Goal: Task Accomplishment & Management: Manage account settings

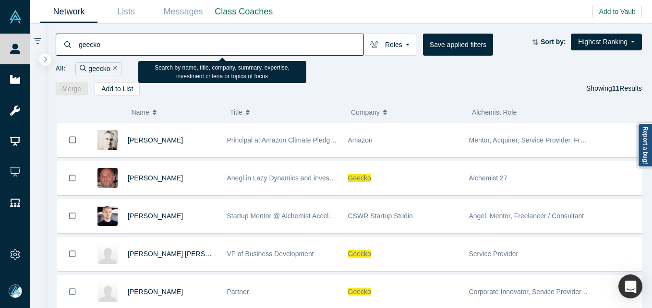
drag, startPoint x: 0, startPoint y: 0, endPoint x: 138, endPoint y: 41, distance: 144.3
click at [142, 37] on input "geecko" at bounding box center [221, 44] width 286 height 23
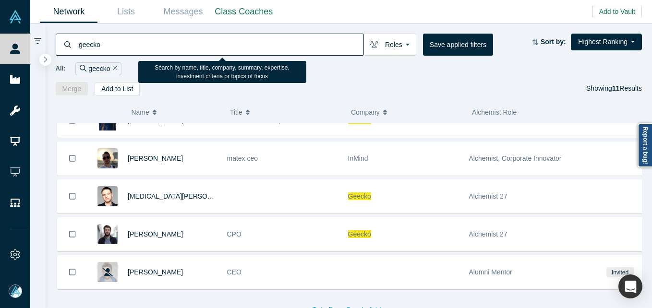
click at [138, 41] on input "geecko" at bounding box center [221, 44] width 286 height 23
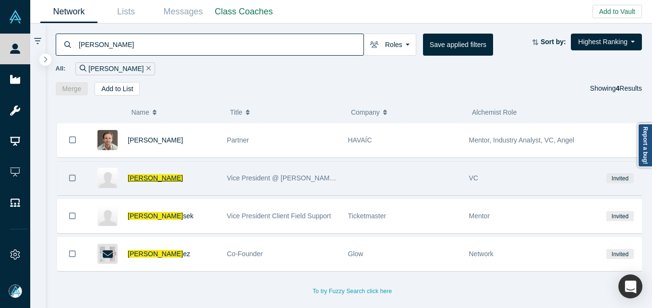
type input "[PERSON_NAME]"
click at [147, 175] on span "[PERSON_NAME]" at bounding box center [155, 178] width 55 height 8
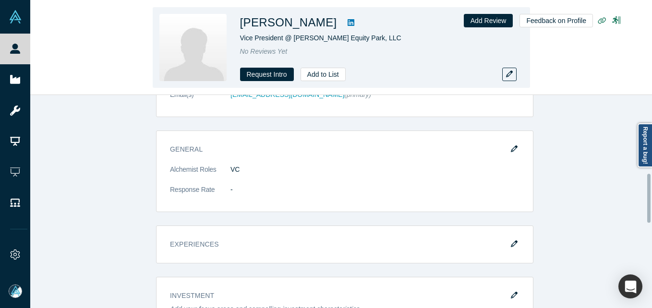
scroll to position [180, 0]
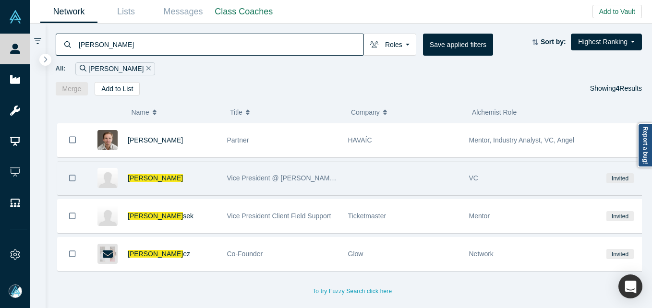
click at [142, 173] on div "[PERSON_NAME]" at bounding box center [172, 178] width 89 height 33
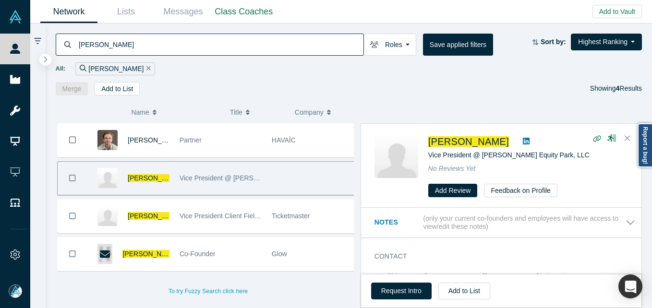
drag, startPoint x: 142, startPoint y: 173, endPoint x: 141, endPoint y: 181, distance: 8.2
click at [141, 181] on span "[PERSON_NAME]" at bounding box center [155, 178] width 55 height 8
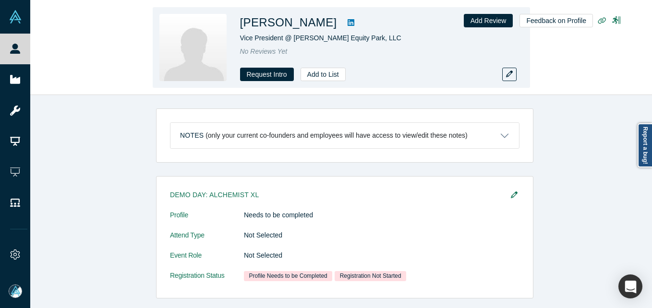
click at [348, 25] on icon at bounding box center [351, 22] width 7 height 7
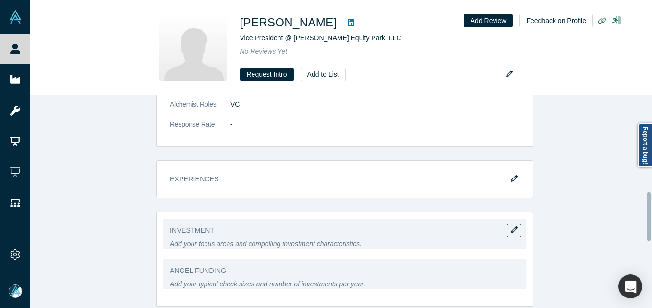
scroll to position [420, 0]
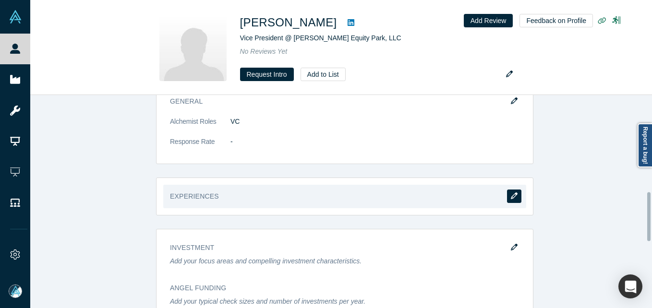
click at [513, 196] on icon "button" at bounding box center [514, 196] width 7 height 7
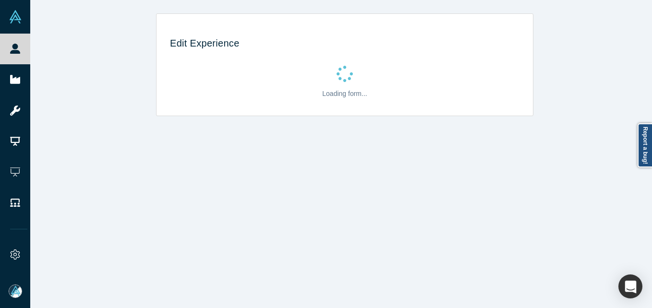
scroll to position [0, 0]
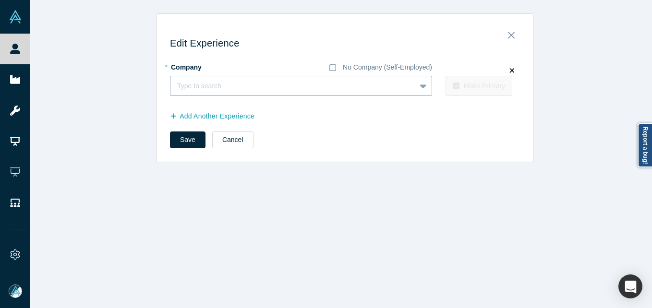
click at [249, 83] on div at bounding box center [293, 86] width 232 height 12
type input "[PERSON_NAME] Capital"
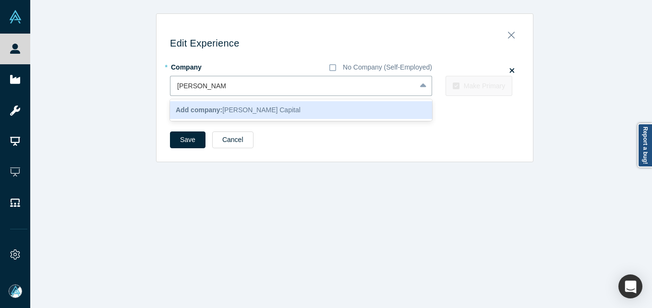
click at [246, 109] on span "Add company: [PERSON_NAME] Capital" at bounding box center [238, 110] width 125 height 8
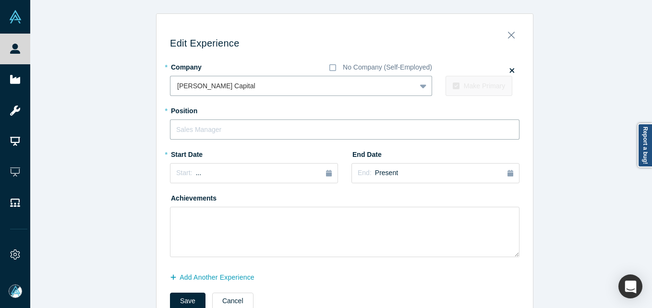
click at [250, 133] on input "text" at bounding box center [345, 130] width 350 height 20
type input "a"
type input "Managing Director"
click at [115, 162] on div "Edit Experience * Company No Company (Self-Employed) [PERSON_NAME] Capital To p…" at bounding box center [344, 168] width 629 height 310
click at [250, 176] on div "Start: ..." at bounding box center [254, 173] width 156 height 11
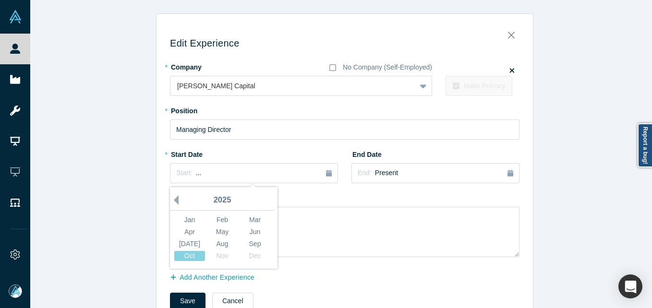
click at [169, 196] on button "Previous Year" at bounding box center [174, 201] width 10 height 10
click at [172, 199] on button "Previous Year" at bounding box center [174, 201] width 10 height 10
click at [172, 198] on button "Previous Year" at bounding box center [174, 201] width 10 height 10
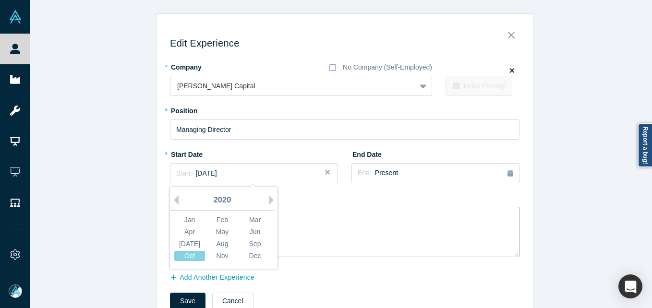
click at [183, 245] on div "[DATE]" at bounding box center [189, 244] width 31 height 10
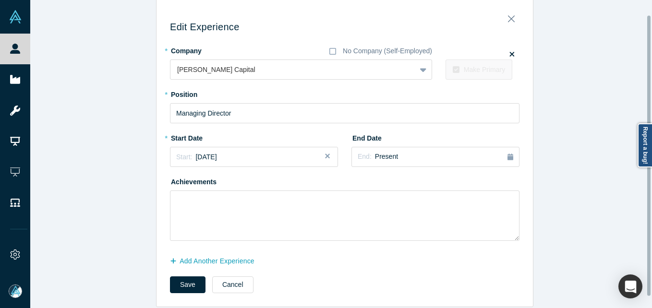
scroll to position [29, 0]
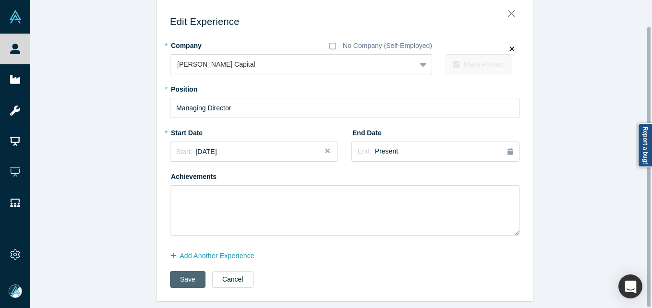
click at [181, 276] on button "Save" at bounding box center [188, 279] width 36 height 17
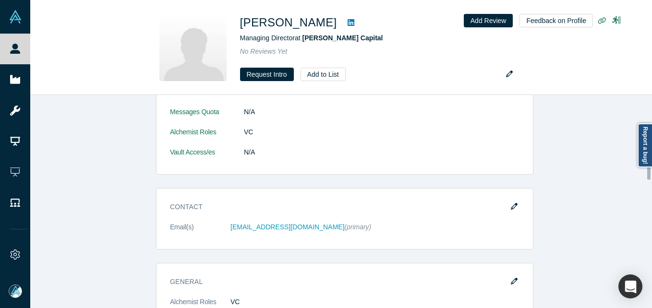
scroll to position [240, 0]
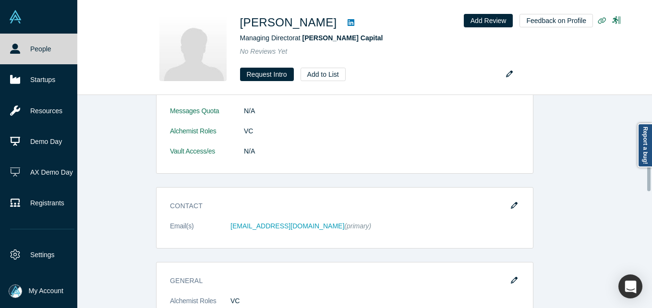
click at [12, 52] on icon at bounding box center [15, 49] width 10 height 10
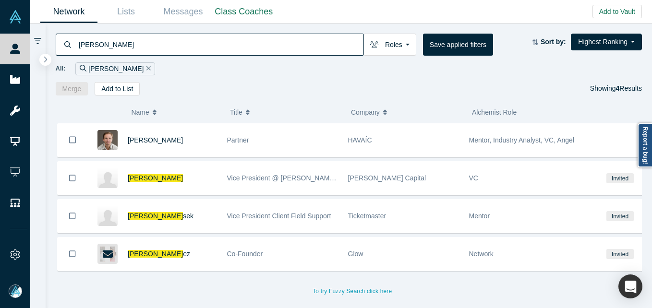
click at [154, 46] on input "[PERSON_NAME]" at bounding box center [221, 44] width 286 height 23
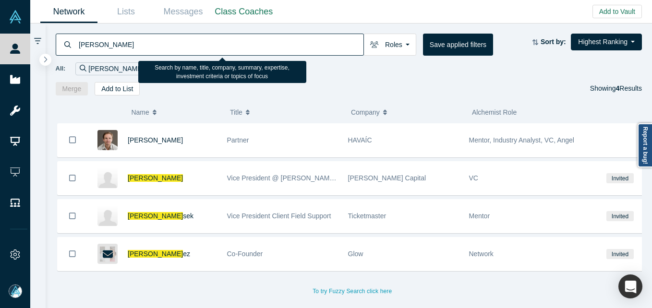
click at [154, 46] on input "[PERSON_NAME]" at bounding box center [221, 44] width 286 height 23
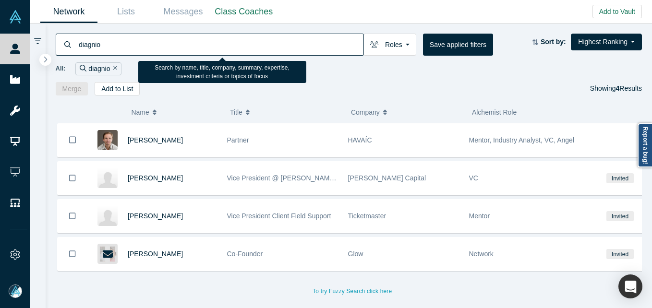
type input "diagnio"
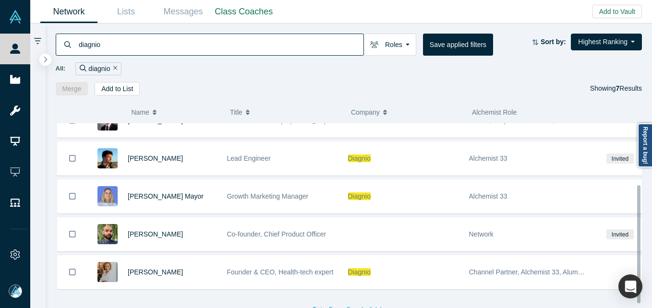
scroll to position [103, 0]
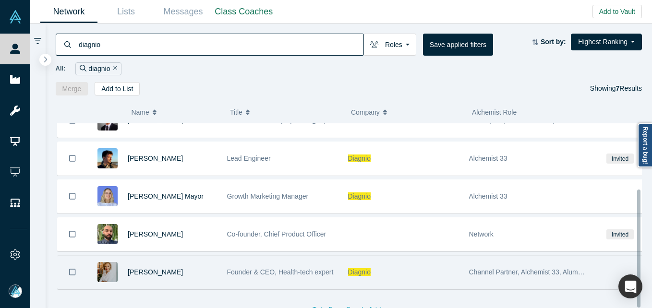
click at [194, 269] on div "[PERSON_NAME]" at bounding box center [172, 272] width 89 height 33
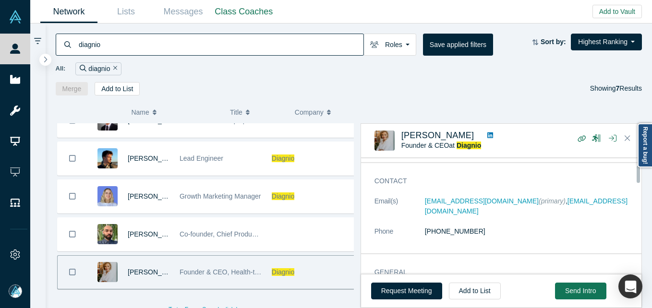
scroll to position [48, 0]
